Goal: Find specific page/section

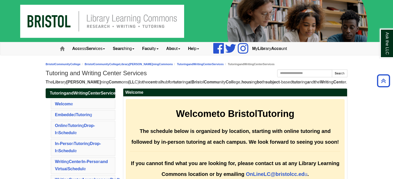
scroll to position [2637, 0]
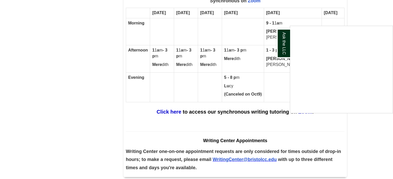
scroll to position [3032, 0]
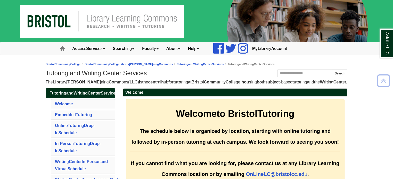
scroll to position [2637, 0]
